Goal: Check status: Check status

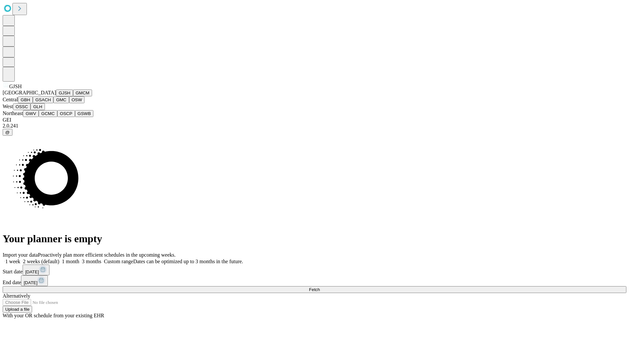
click at [56, 96] on button "GJSH" at bounding box center [64, 92] width 17 height 7
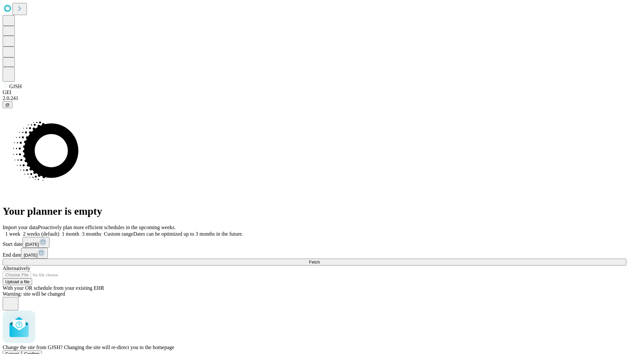
click at [40, 351] on span "Confirm" at bounding box center [31, 353] width 15 height 5
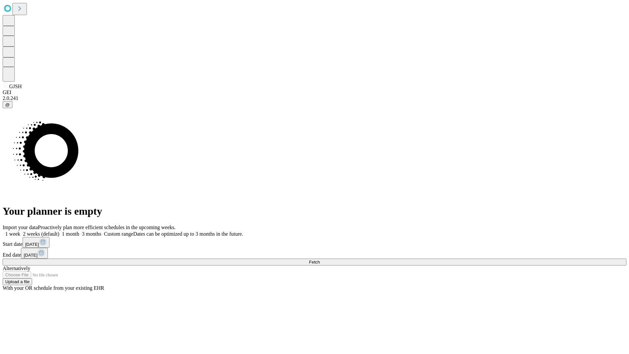
click at [59, 231] on label "2 weeks (default)" at bounding box center [39, 234] width 39 height 6
click at [320, 259] on span "Fetch" at bounding box center [314, 261] width 11 height 5
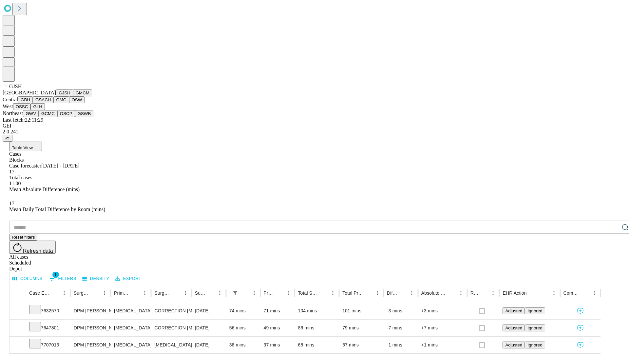
click at [73, 96] on button "GMCM" at bounding box center [82, 92] width 19 height 7
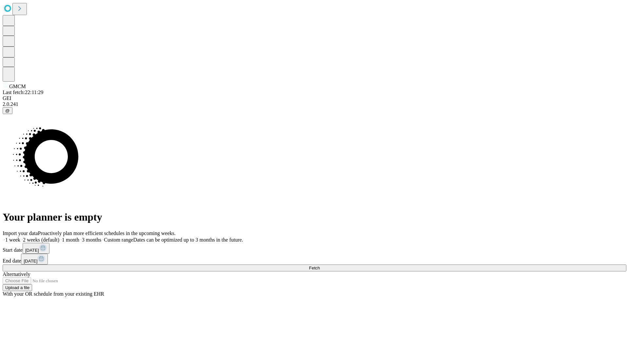
click at [59, 237] on label "2 weeks (default)" at bounding box center [39, 240] width 39 height 6
click at [320, 265] on span "Fetch" at bounding box center [314, 267] width 11 height 5
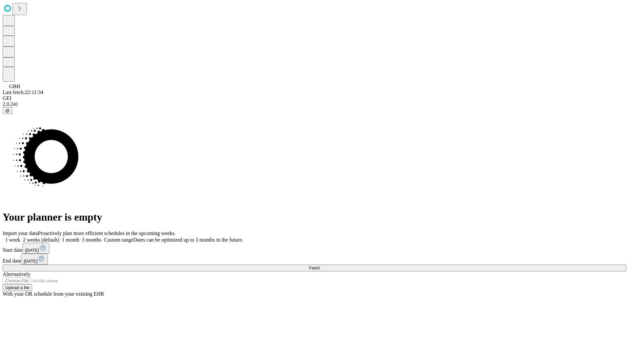
click at [59, 237] on label "2 weeks (default)" at bounding box center [39, 240] width 39 height 6
click at [320, 265] on span "Fetch" at bounding box center [314, 267] width 11 height 5
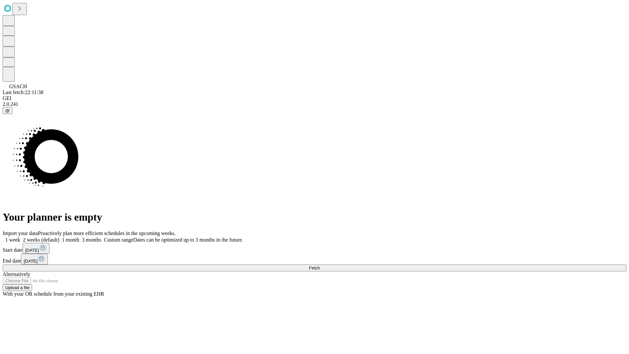
click at [59, 237] on label "2 weeks (default)" at bounding box center [39, 240] width 39 height 6
click at [320, 265] on span "Fetch" at bounding box center [314, 267] width 11 height 5
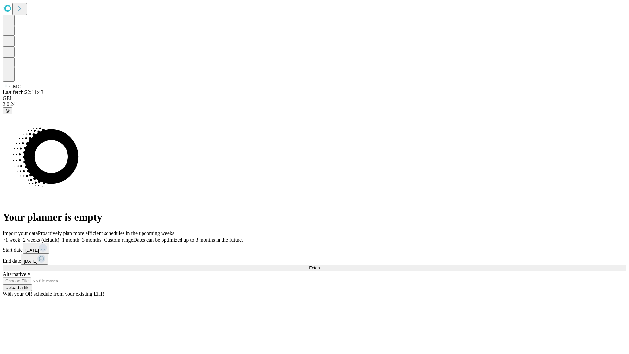
click at [320, 265] on span "Fetch" at bounding box center [314, 267] width 11 height 5
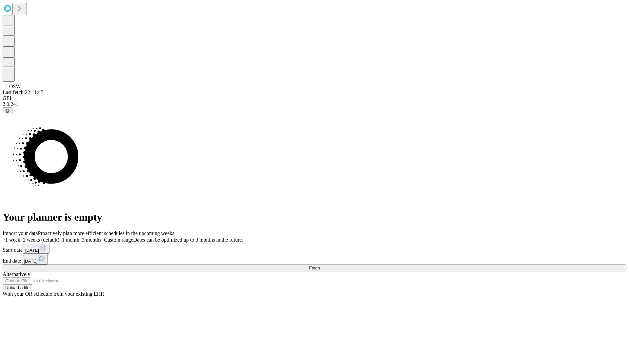
click at [59, 237] on label "2 weeks (default)" at bounding box center [39, 240] width 39 height 6
click at [320, 265] on span "Fetch" at bounding box center [314, 267] width 11 height 5
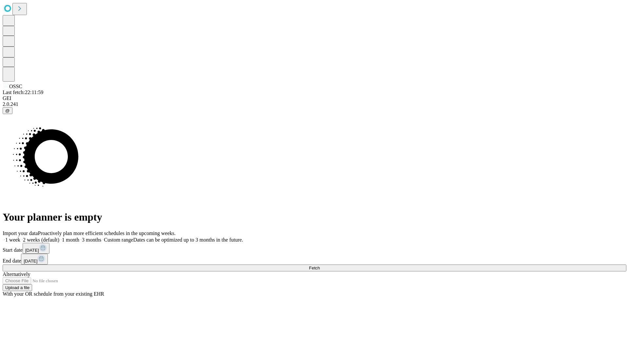
click at [59, 237] on label "2 weeks (default)" at bounding box center [39, 240] width 39 height 6
click at [320, 265] on span "Fetch" at bounding box center [314, 267] width 11 height 5
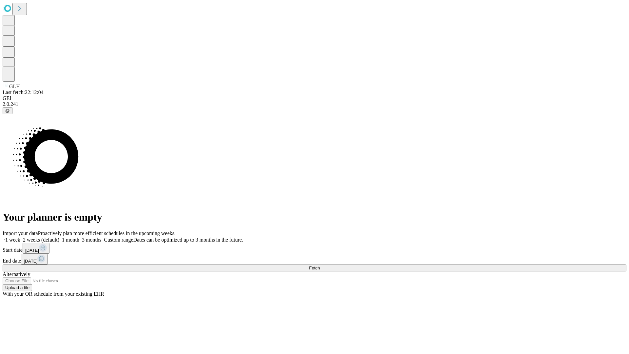
click at [59, 237] on label "2 weeks (default)" at bounding box center [39, 240] width 39 height 6
click at [320, 265] on span "Fetch" at bounding box center [314, 267] width 11 height 5
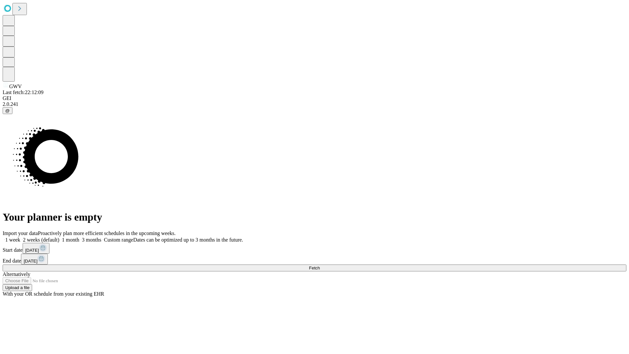
click at [320, 265] on span "Fetch" at bounding box center [314, 267] width 11 height 5
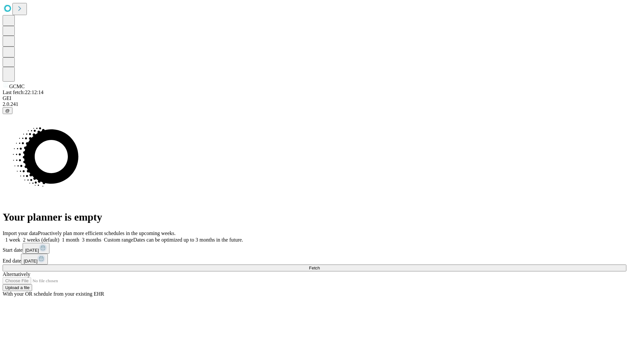
click at [59, 237] on label "2 weeks (default)" at bounding box center [39, 240] width 39 height 6
click at [320, 265] on span "Fetch" at bounding box center [314, 267] width 11 height 5
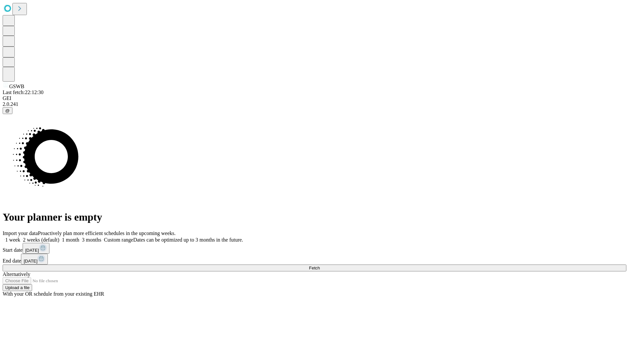
click at [59, 237] on label "2 weeks (default)" at bounding box center [39, 240] width 39 height 6
click at [320, 265] on span "Fetch" at bounding box center [314, 267] width 11 height 5
